Goal: Task Accomplishment & Management: Use online tool/utility

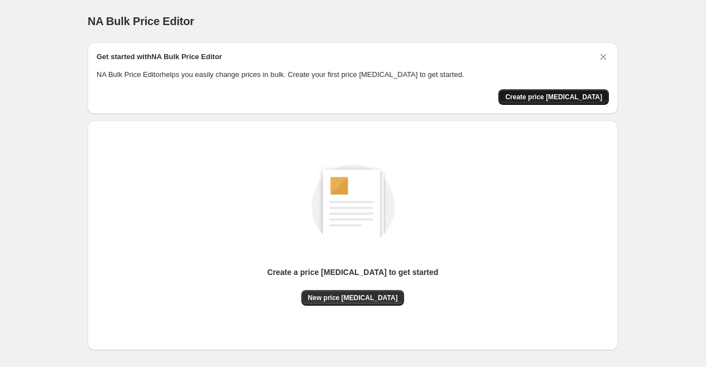
click at [563, 94] on span "Create price [MEDICAL_DATA]" at bounding box center [553, 97] width 97 height 9
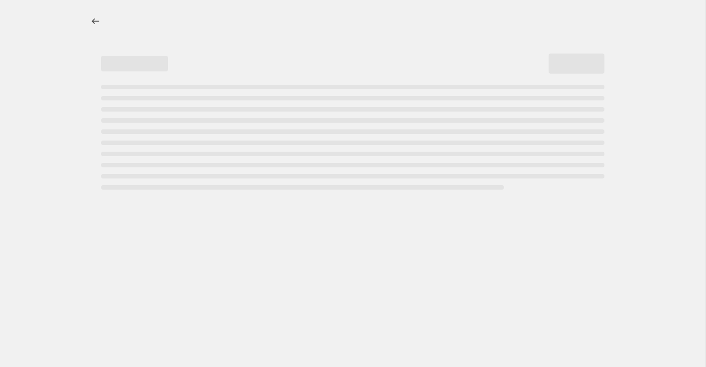
select select "percentage"
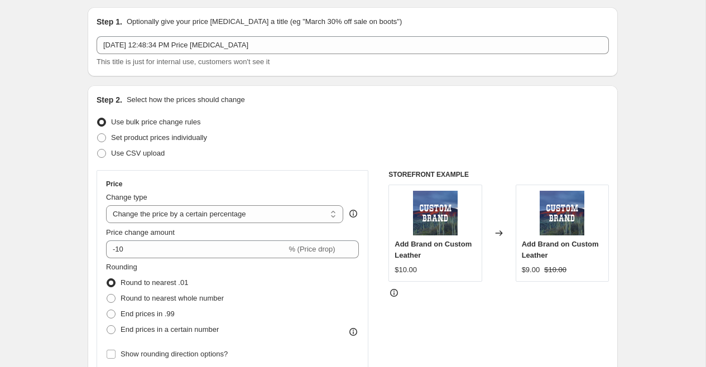
scroll to position [37, 0]
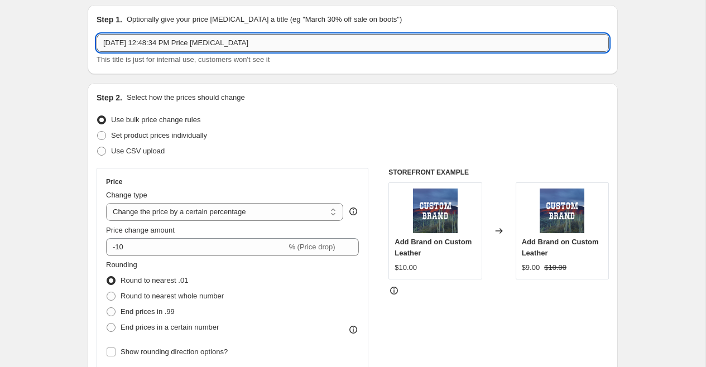
drag, startPoint x: 200, startPoint y: 44, endPoint x: 152, endPoint y: 48, distance: 47.6
click at [152, 48] on input "Aug 26, 2025, 12:48:34 PM Price change job" at bounding box center [353, 43] width 512 height 18
type input "Aug 26, 2025 Price change job"
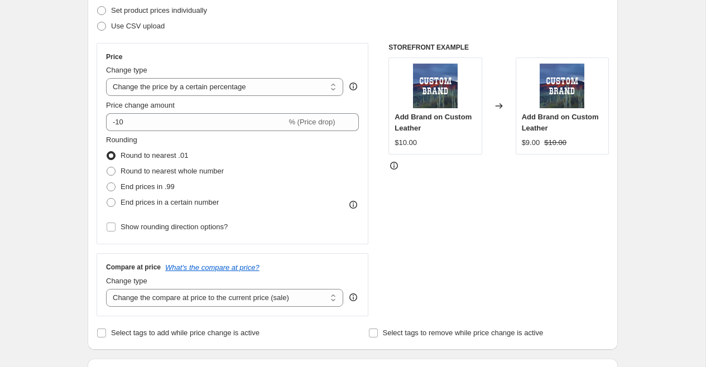
scroll to position [174, 0]
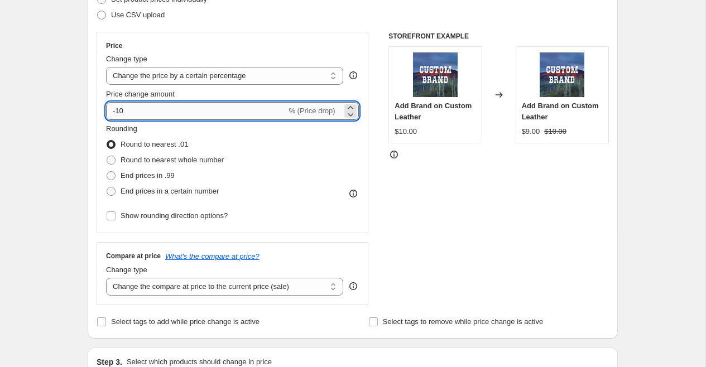
click at [214, 116] on input "-10" at bounding box center [196, 111] width 180 height 18
click at [117, 113] on input "-10" at bounding box center [196, 111] width 180 height 18
type input "10"
click at [92, 128] on div "Step 2. Select how the prices should change Use bulk price change rules Set pro…" at bounding box center [353, 143] width 530 height 392
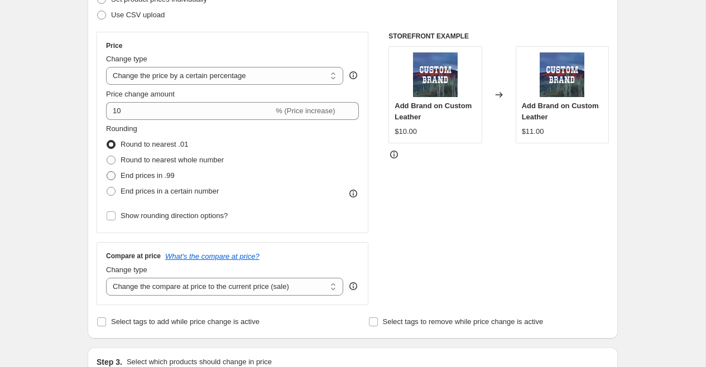
click at [109, 176] on span at bounding box center [111, 175] width 9 height 9
click at [107, 172] on input "End prices in .99" at bounding box center [107, 171] width 1 height 1
radio input "true"
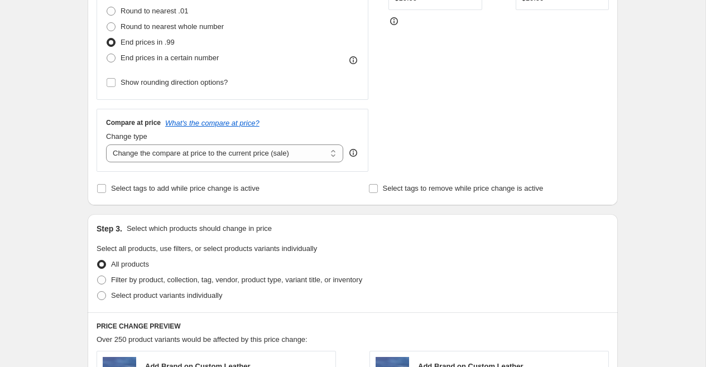
scroll to position [320, 0]
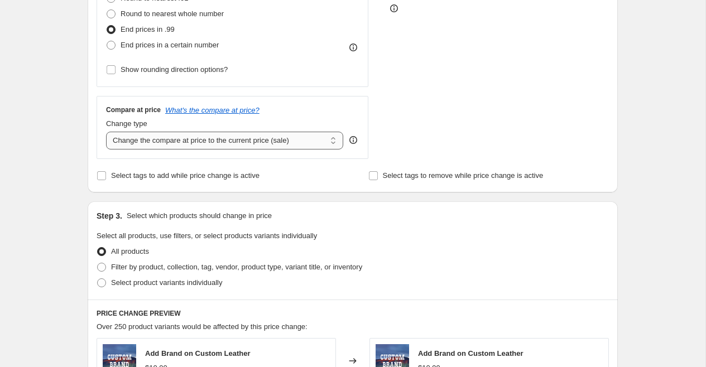
click at [164, 135] on select "Change the compare at price to the current price (sale) Change the compare at p…" at bounding box center [224, 141] width 237 height 18
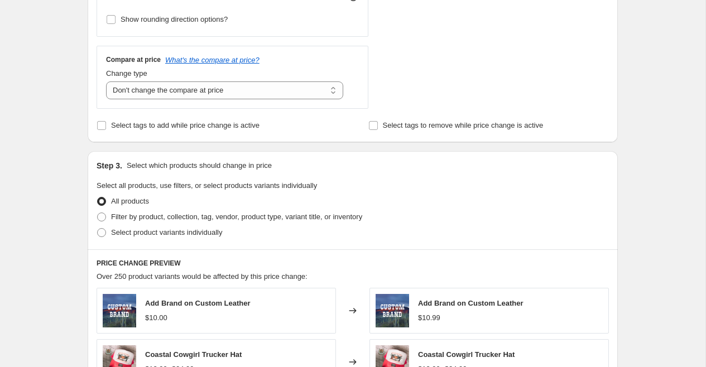
scroll to position [377, 0]
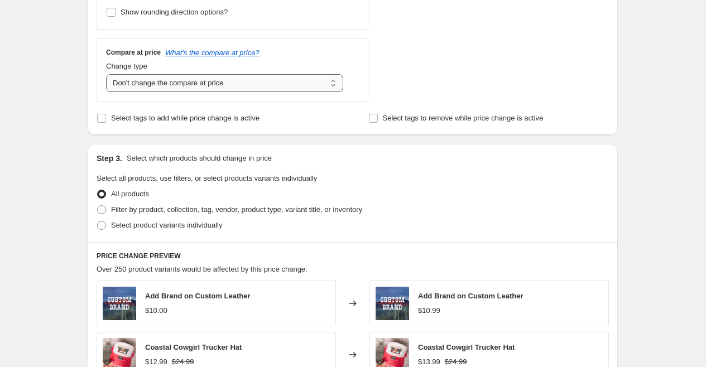
click at [122, 86] on select "Change the compare at price to the current price (sale) Change the compare at p…" at bounding box center [224, 83] width 237 height 18
select select "percentage"
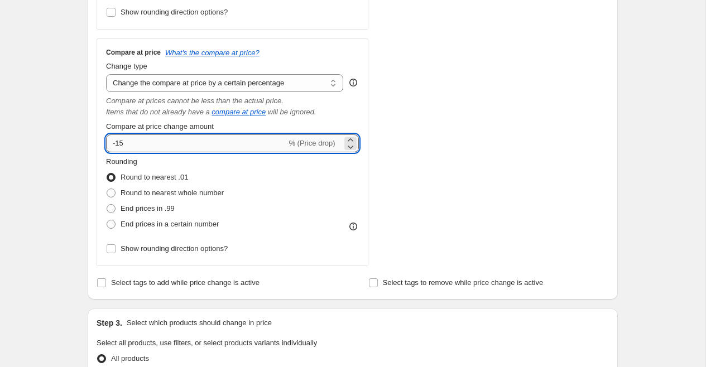
click at [142, 138] on input "-15" at bounding box center [196, 144] width 180 height 18
type input "-1"
type input "10"
click at [95, 158] on div "Step 2. Select how the prices should change Use bulk price change rules Set pro…" at bounding box center [353, 21] width 530 height 556
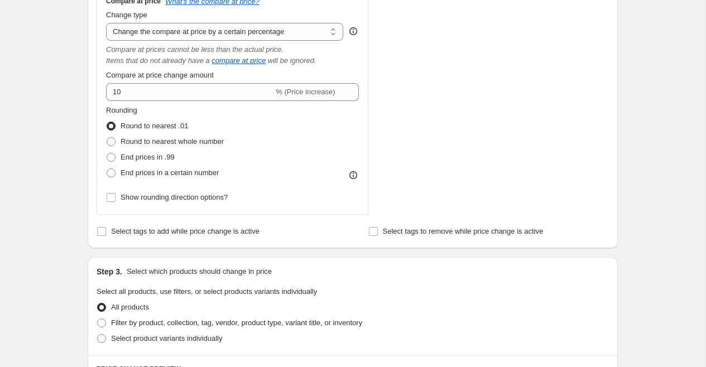
scroll to position [430, 0]
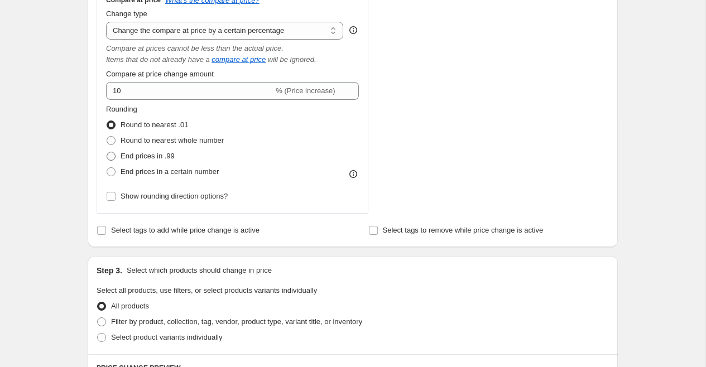
click at [107, 156] on span at bounding box center [111, 156] width 9 height 9
click at [107, 152] on input "End prices in .99" at bounding box center [107, 152] width 1 height 1
radio input "true"
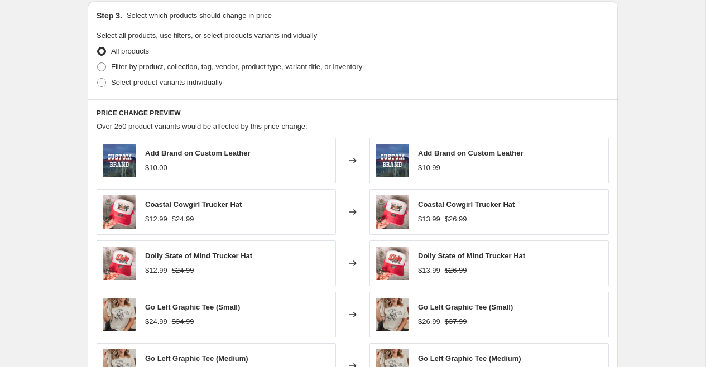
scroll to position [677, 0]
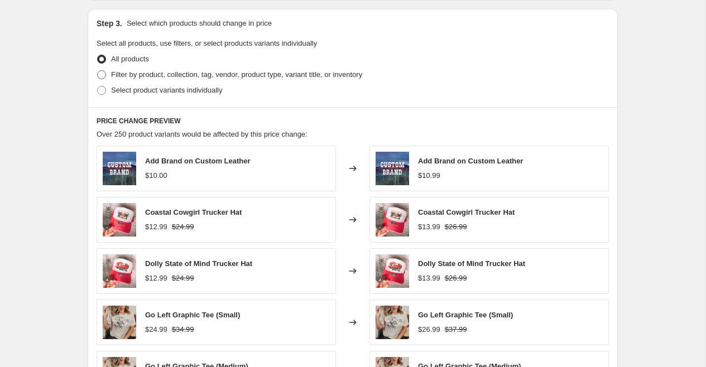
click at [102, 72] on span at bounding box center [101, 74] width 9 height 9
click at [98, 71] on input "Filter by product, collection, tag, vendor, product type, variant title, or inv…" at bounding box center [97, 70] width 1 height 1
radio input "true"
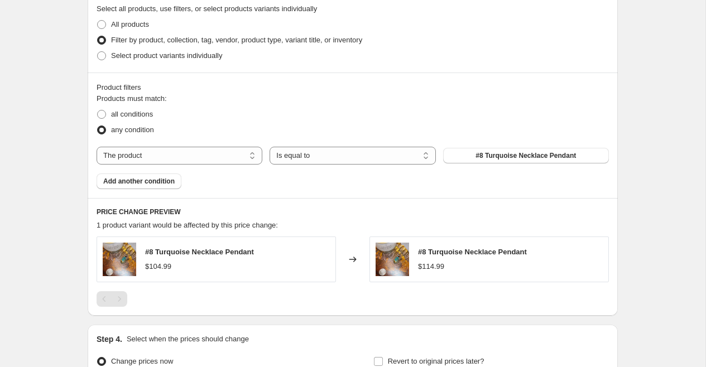
scroll to position [714, 0]
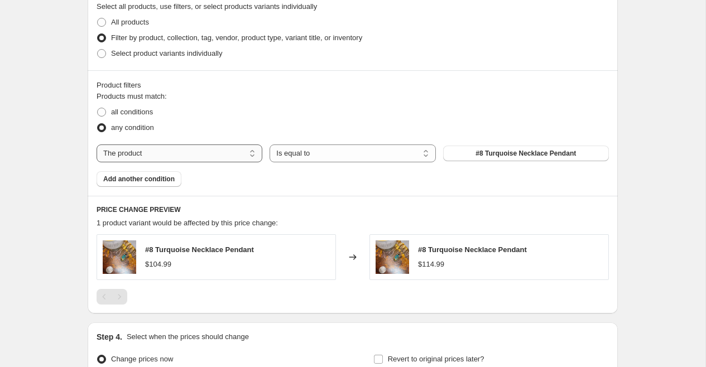
click at [172, 153] on select "The product The product's collection The product's tag The product's vendor The…" at bounding box center [180, 154] width 166 height 18
select select "collection"
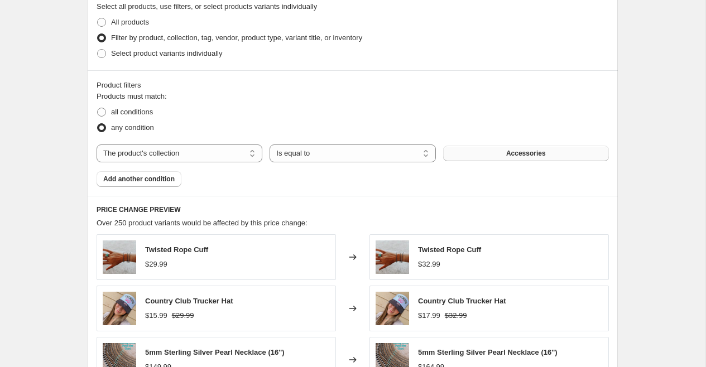
click at [534, 153] on span "Accessories" at bounding box center [526, 153] width 40 height 9
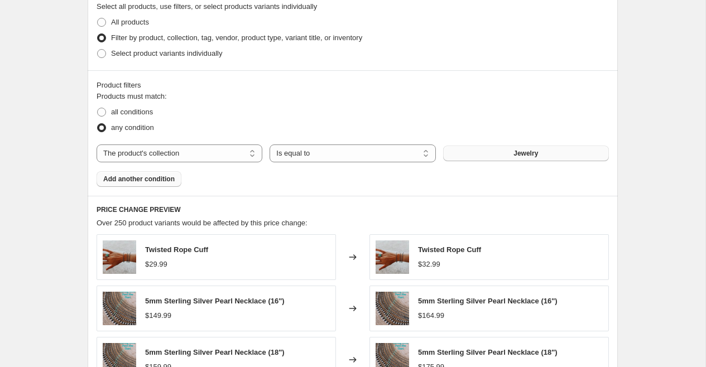
click at [148, 178] on span "Add another condition" at bounding box center [138, 179] width 71 height 9
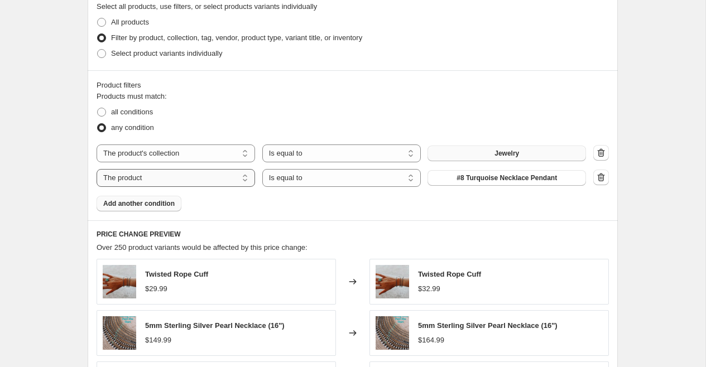
click at [154, 181] on select "The product The product's collection The product's tag The product's vendor The…" at bounding box center [176, 178] width 159 height 18
select select "collection"
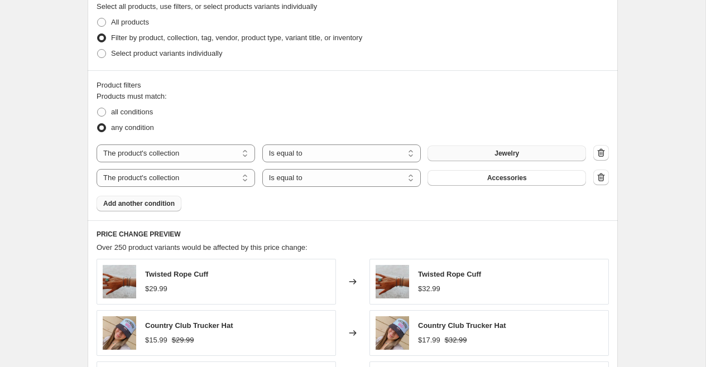
click at [493, 176] on span "Accessories" at bounding box center [507, 178] width 40 height 9
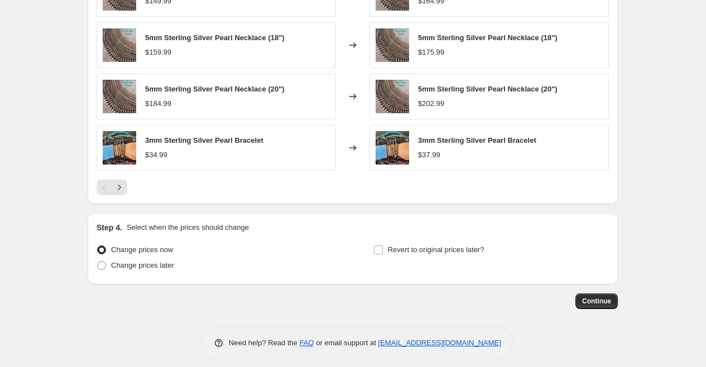
scroll to position [1063, 0]
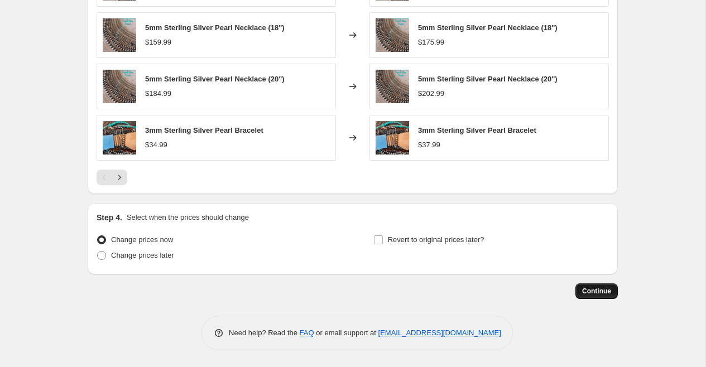
click at [592, 291] on span "Continue" at bounding box center [596, 291] width 29 height 9
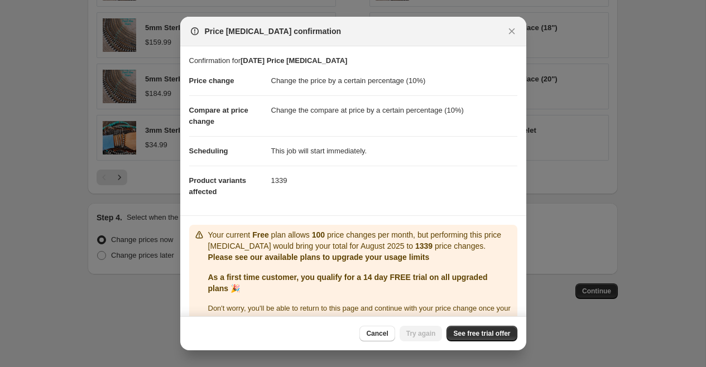
scroll to position [22, 0]
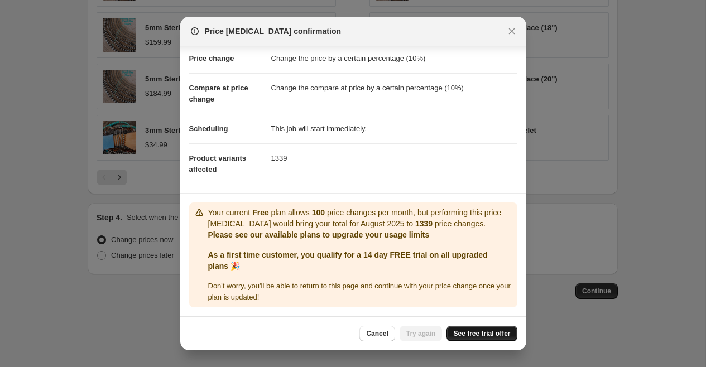
click at [467, 332] on span "See free trial offer" at bounding box center [481, 333] width 57 height 9
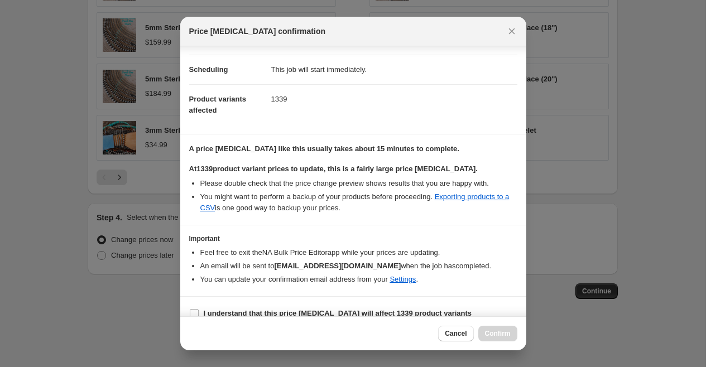
scroll to position [95, 0]
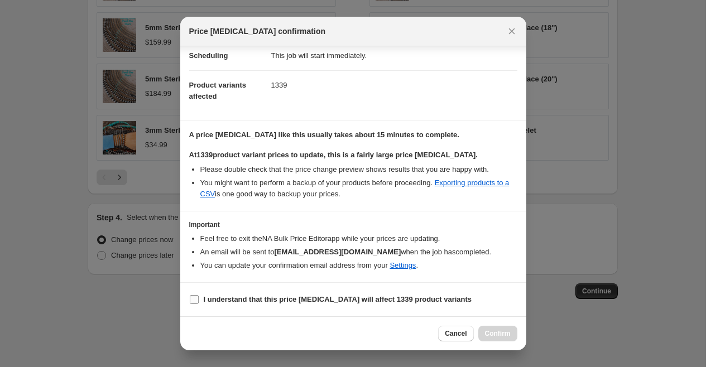
click at [195, 300] on input "I understand that this price change job will affect 1339 product variants" at bounding box center [194, 299] width 9 height 9
checkbox input "true"
click at [498, 329] on span "Confirm" at bounding box center [498, 333] width 26 height 9
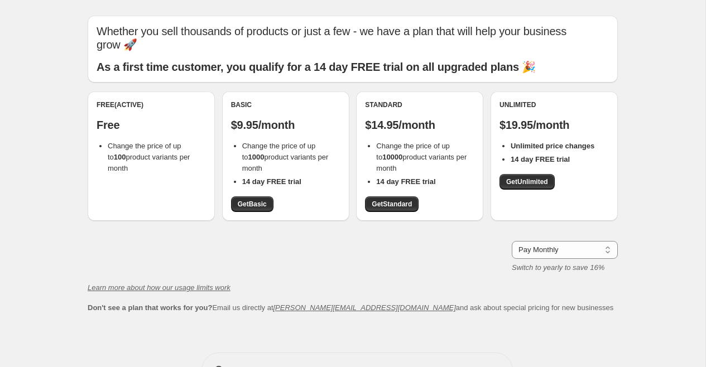
scroll to position [14, 0]
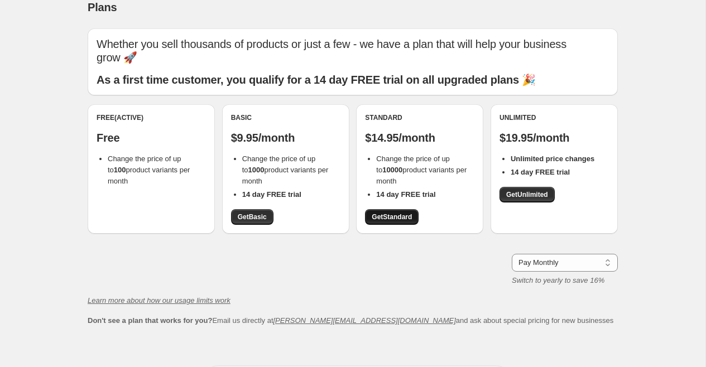
click at [396, 213] on span "Get Standard" at bounding box center [392, 217] width 40 height 9
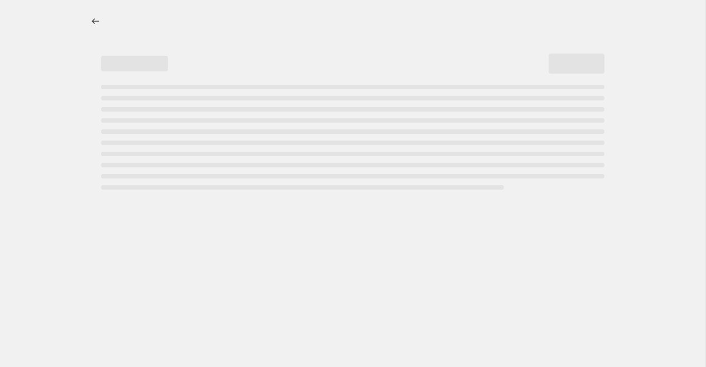
select select "percentage"
select select "collection"
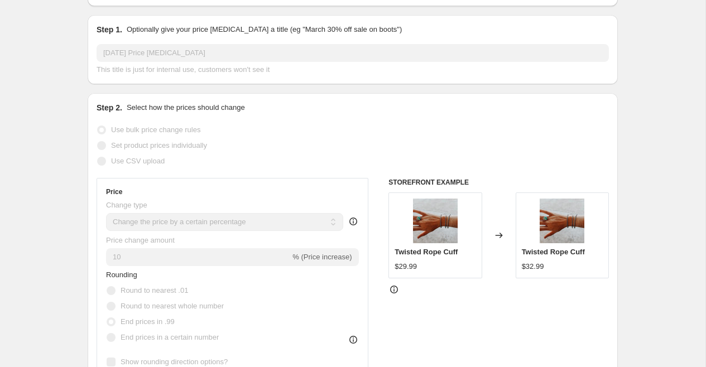
scroll to position [156, 0]
